Goal: Check status: Check status

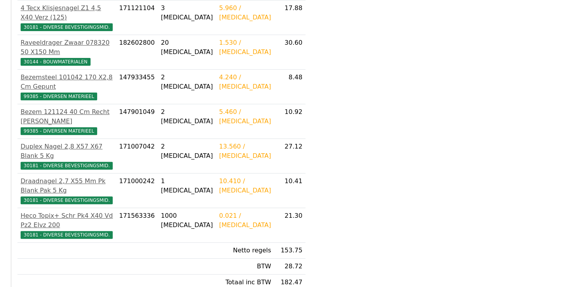
scroll to position [289, 0]
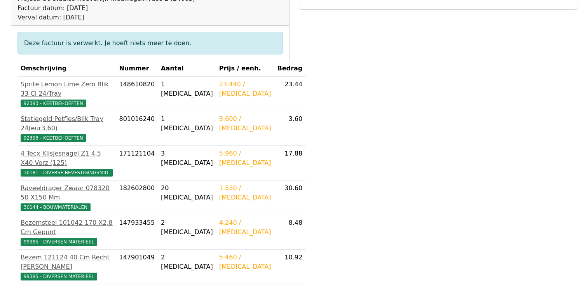
scroll to position [100, 0]
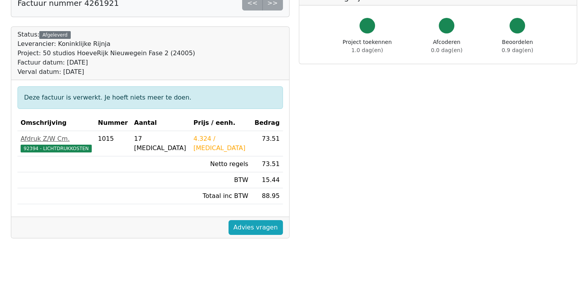
scroll to position [2, 0]
